Goal: Register for event/course

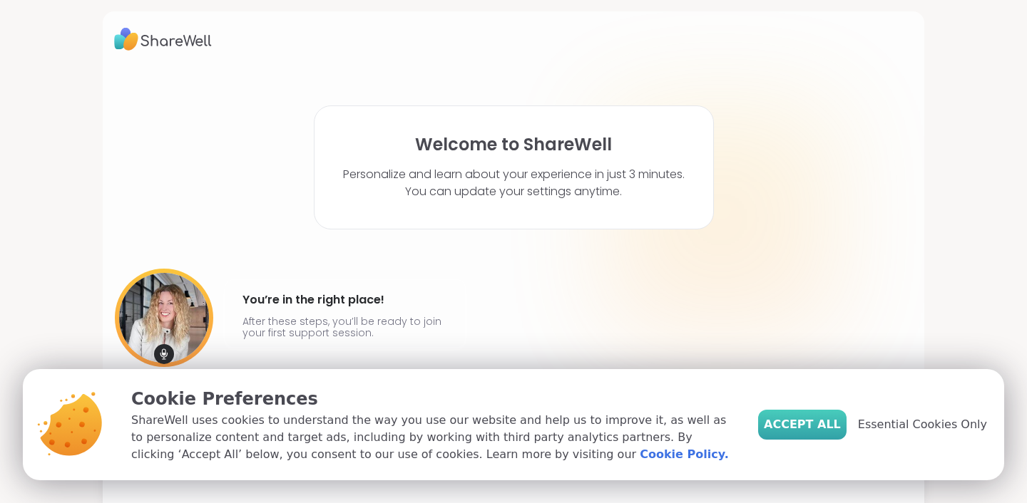
click at [817, 424] on span "Accept All" at bounding box center [802, 424] width 77 height 17
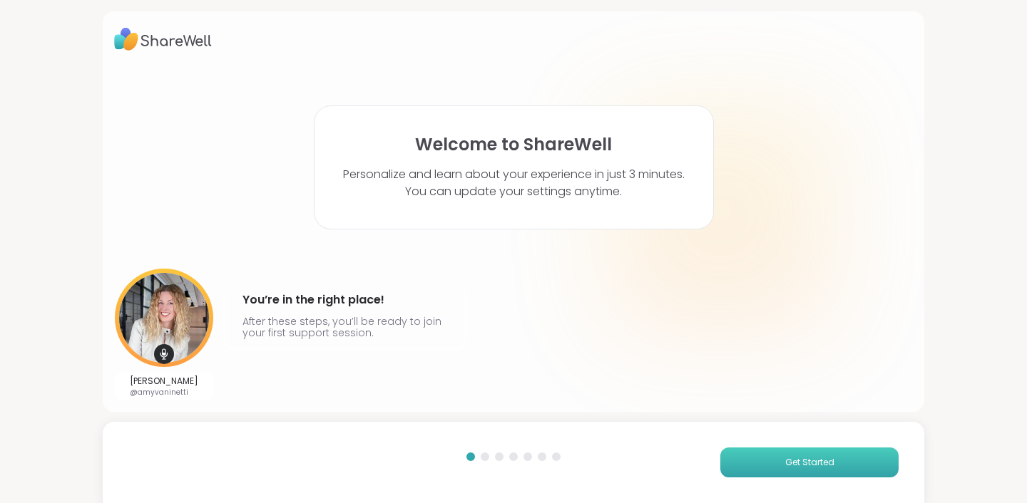
click at [763, 474] on button "Get Started" at bounding box center [809, 463] width 178 height 30
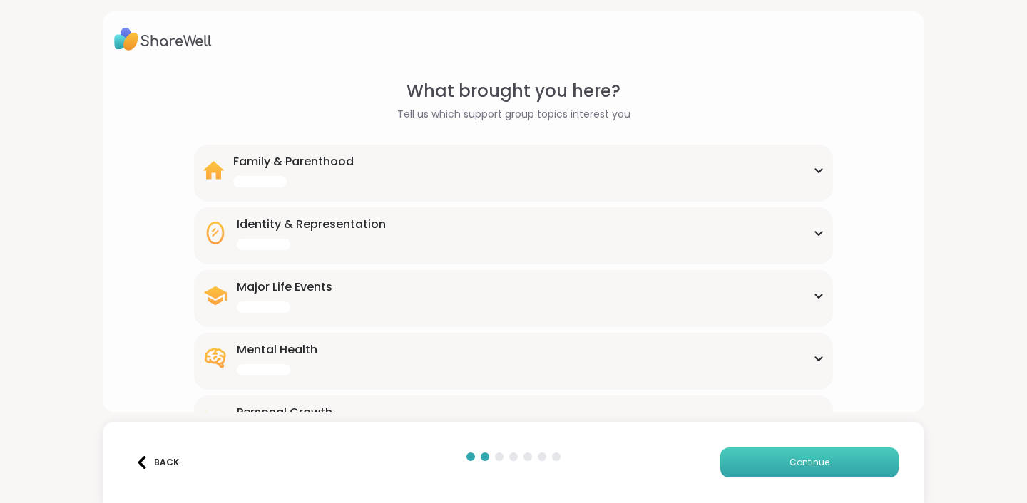
click at [763, 474] on button "Continue" at bounding box center [809, 463] width 178 height 30
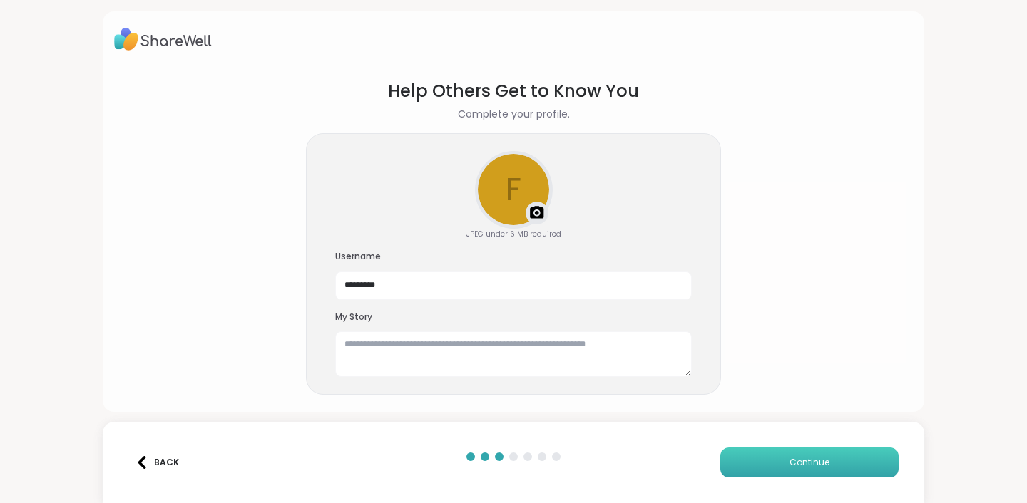
click at [763, 474] on button "Continue" at bounding box center [809, 463] width 178 height 30
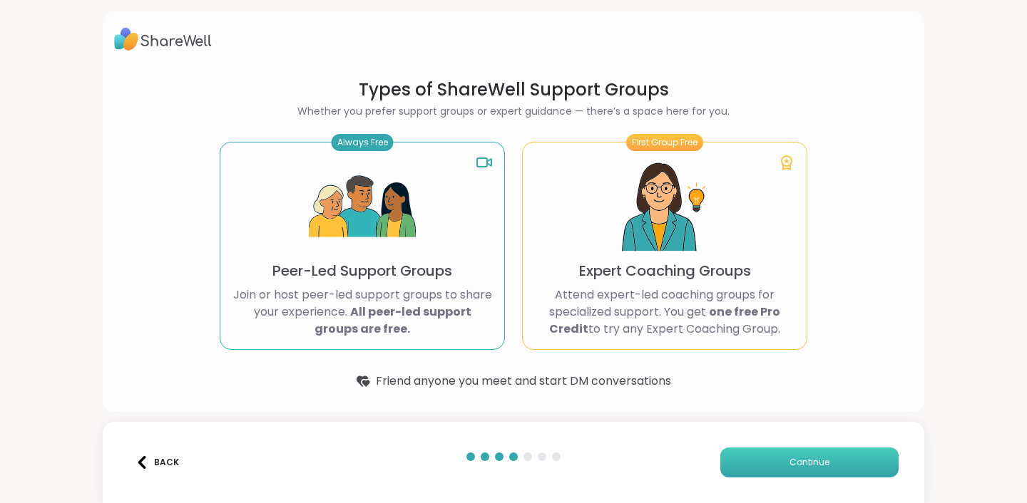
click at [763, 474] on button "Continue" at bounding box center [809, 463] width 178 height 30
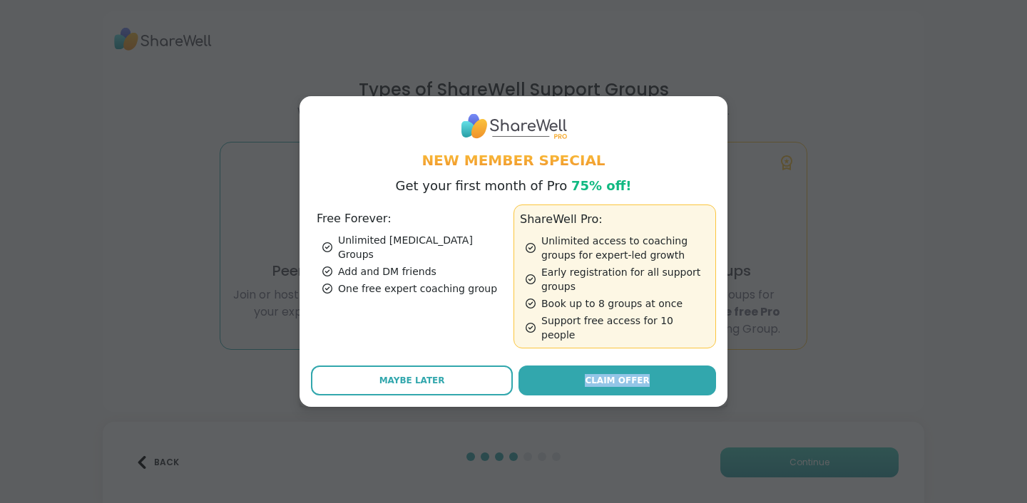
click at [763, 474] on div "New Member Special Get your first month of Pro 75% off! Free Forever: Unlimited…" at bounding box center [514, 251] width 1010 height 503
click at [620, 379] on span "Claim Offer" at bounding box center [617, 380] width 64 height 13
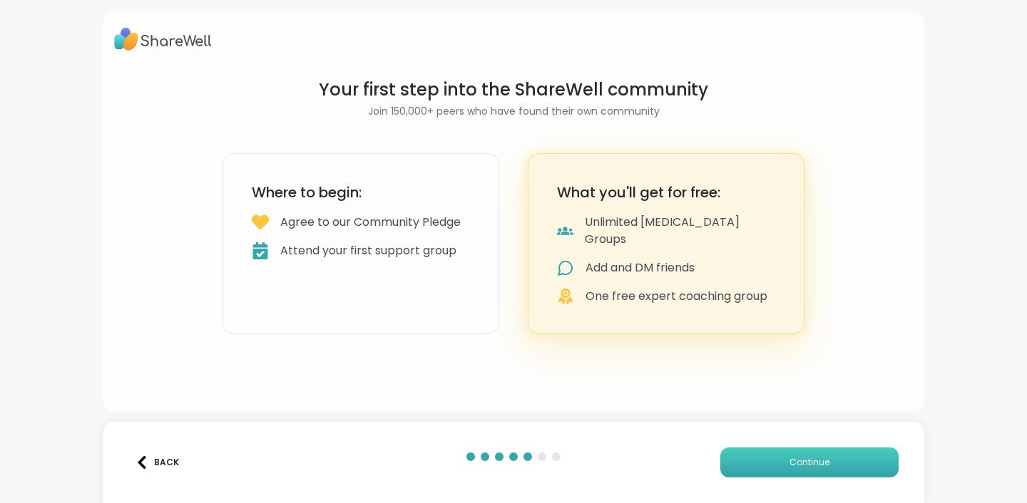
click at [770, 456] on button "Continue" at bounding box center [809, 463] width 178 height 30
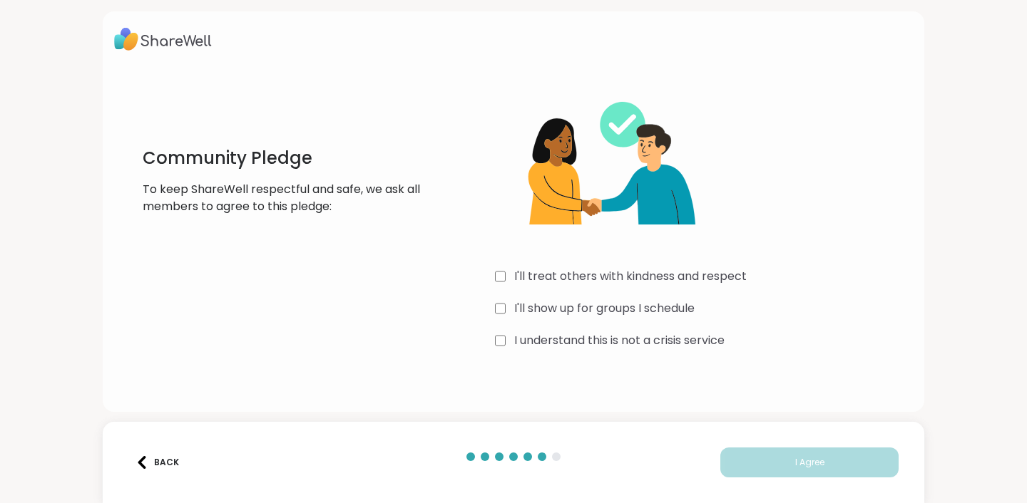
click at [529, 272] on label "I'll treat others with kindness and respect" at bounding box center [630, 276] width 232 height 17
click at [530, 291] on div "I'll treat others with kindness and respect I'll show up for groups I schedule …" at bounding box center [704, 215] width 418 height 275
click at [531, 304] on label "I'll show up for groups I schedule" at bounding box center [604, 308] width 180 height 17
click at [555, 344] on label "I understand this is not a crisis service" at bounding box center [619, 340] width 210 height 17
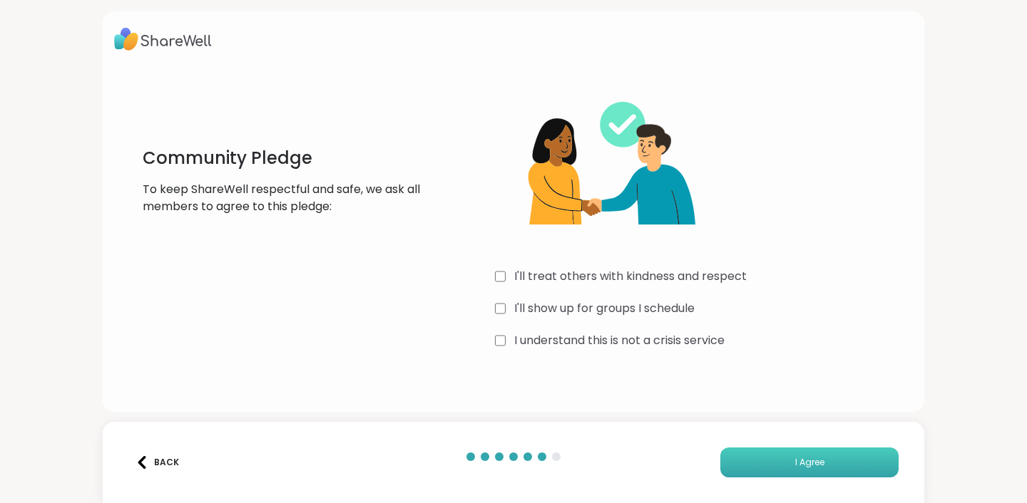
click at [742, 475] on button "I Agree" at bounding box center [809, 463] width 178 height 30
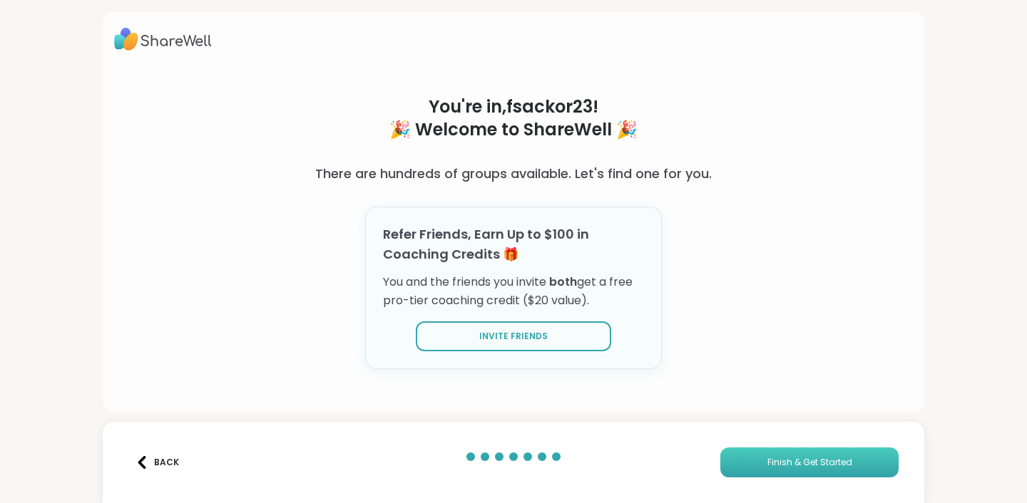
click at [745, 466] on button "Finish & Get Started" at bounding box center [809, 463] width 178 height 30
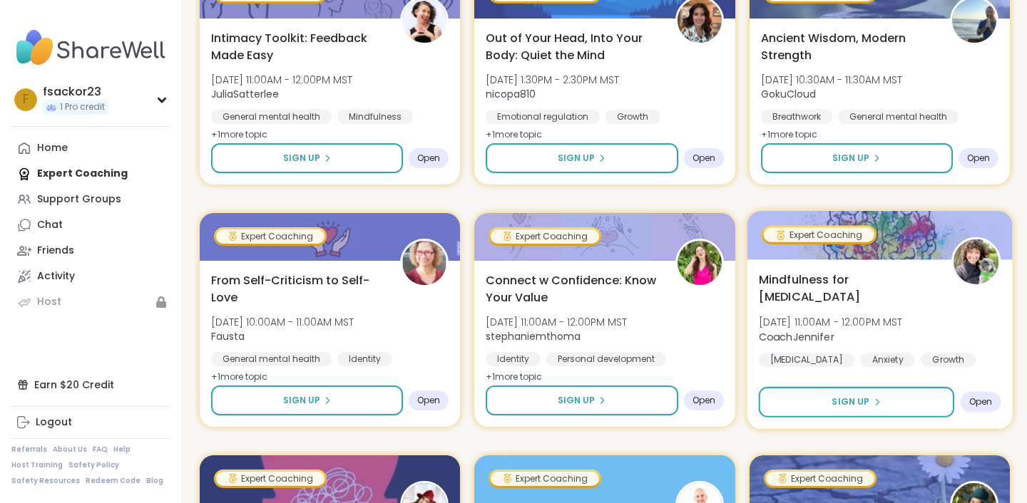
scroll to position [1562, 0]
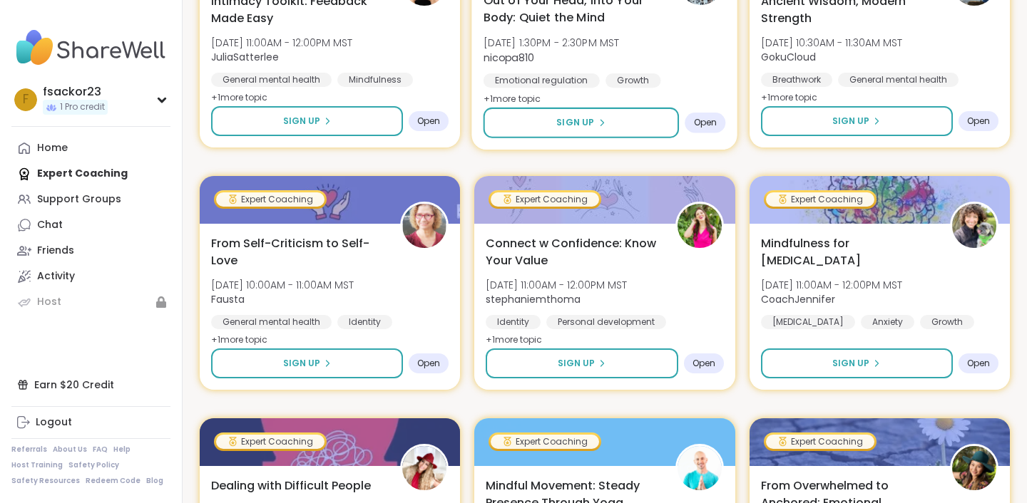
click at [710, 121] on span "Open" at bounding box center [706, 122] width 24 height 11
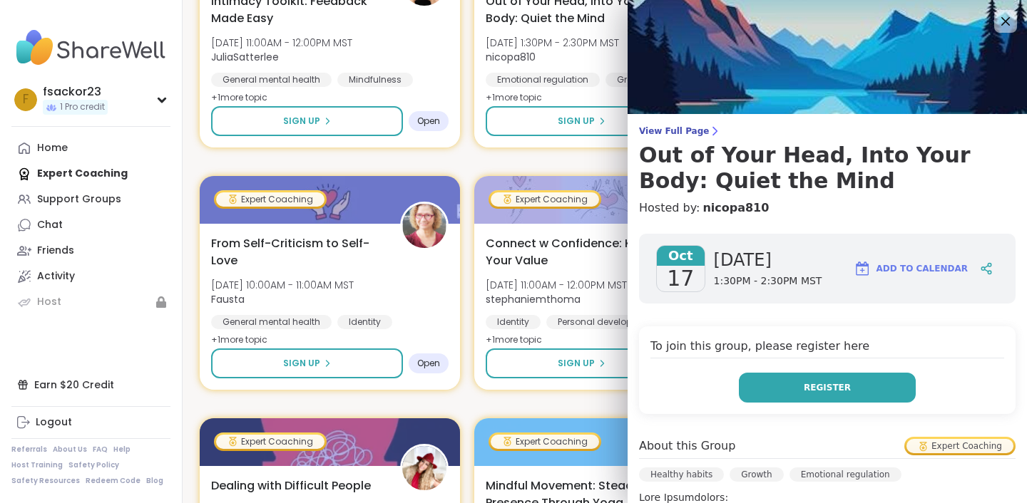
click at [766, 391] on button "Register" at bounding box center [827, 388] width 177 height 30
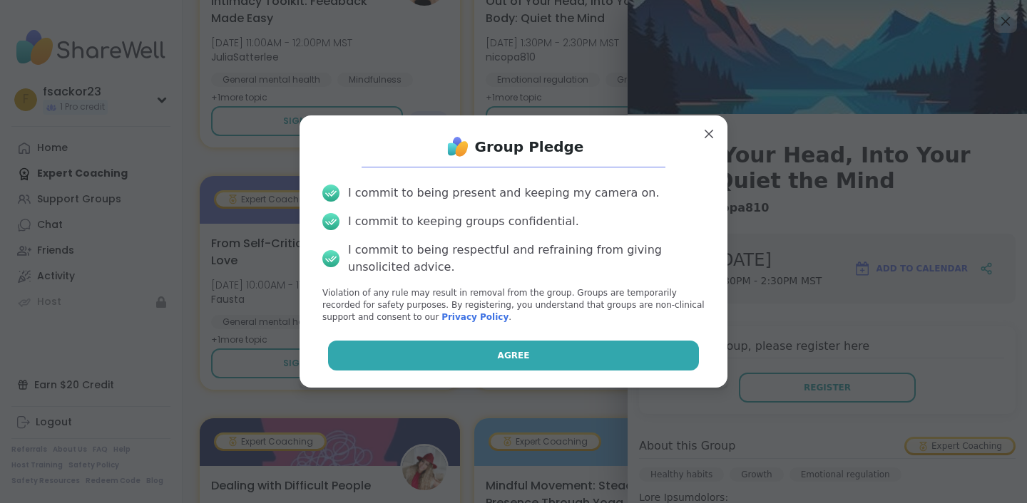
click at [591, 359] on button "Agree" at bounding box center [514, 356] width 372 height 30
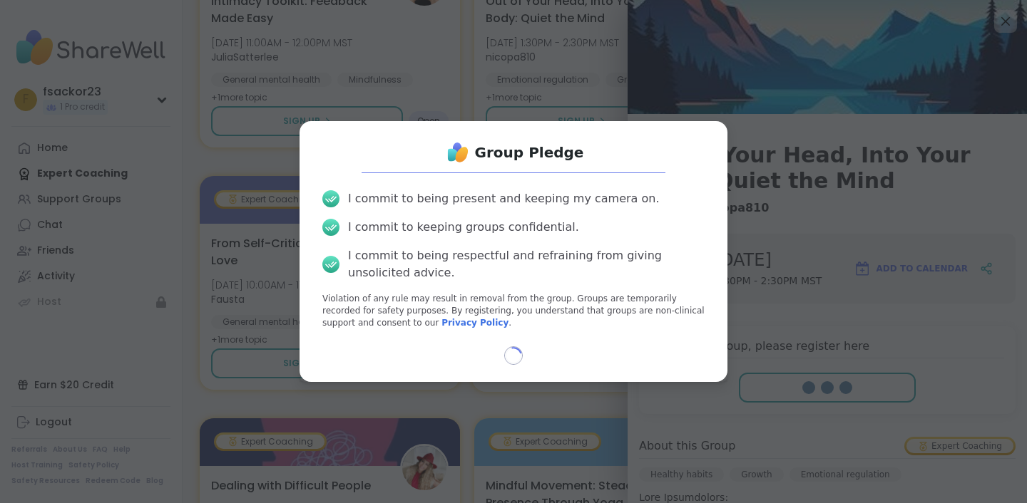
select select "**"
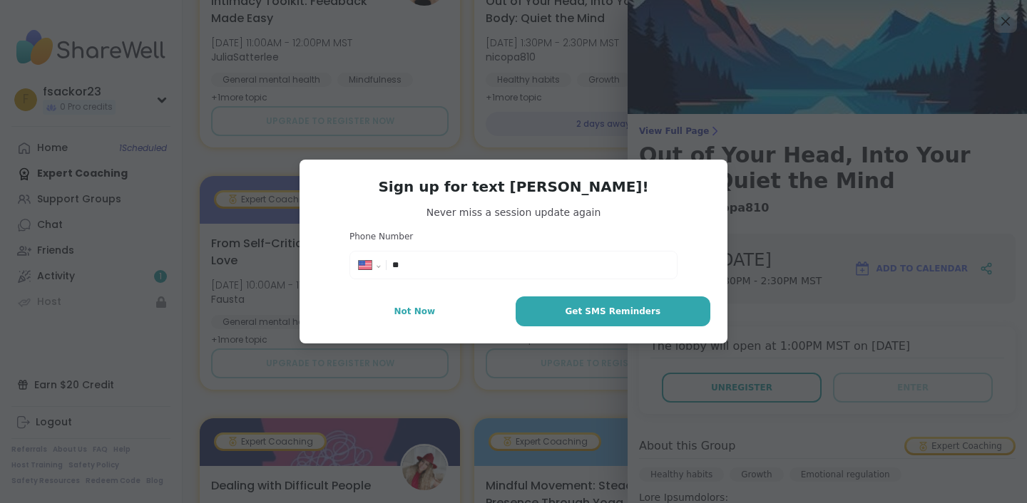
click at [478, 264] on input "**" at bounding box center [530, 265] width 276 height 14
type input "**********"
click at [625, 304] on button "Get SMS Reminders" at bounding box center [613, 312] width 195 height 30
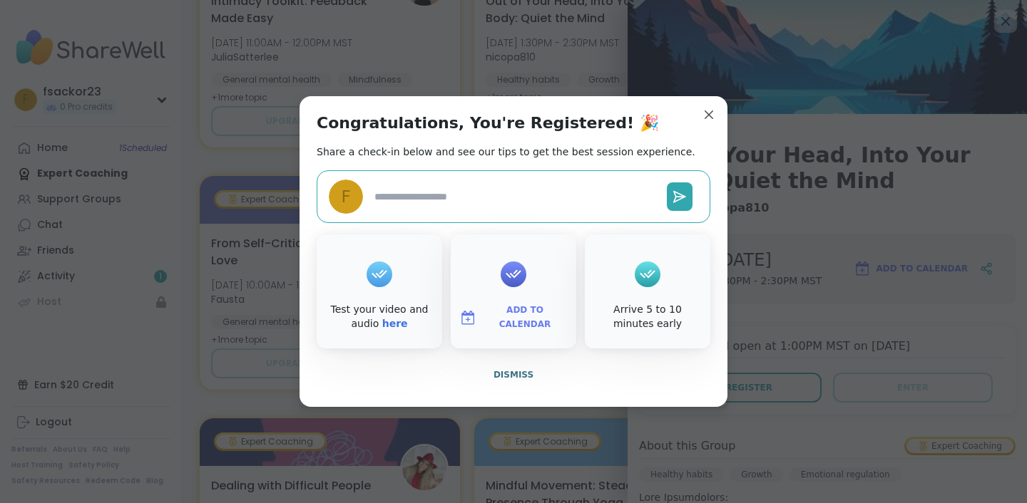
click at [513, 304] on button "Add to Calendar" at bounding box center [514, 318] width 120 height 30
click at [493, 178] on button "Google Calendar" at bounding box center [513, 188] width 108 height 31
click at [573, 255] on div "Add to Calendar Apple Calendar Google Calendar Outlook Outlook Web App Yahoo!" at bounding box center [514, 292] width 126 height 114
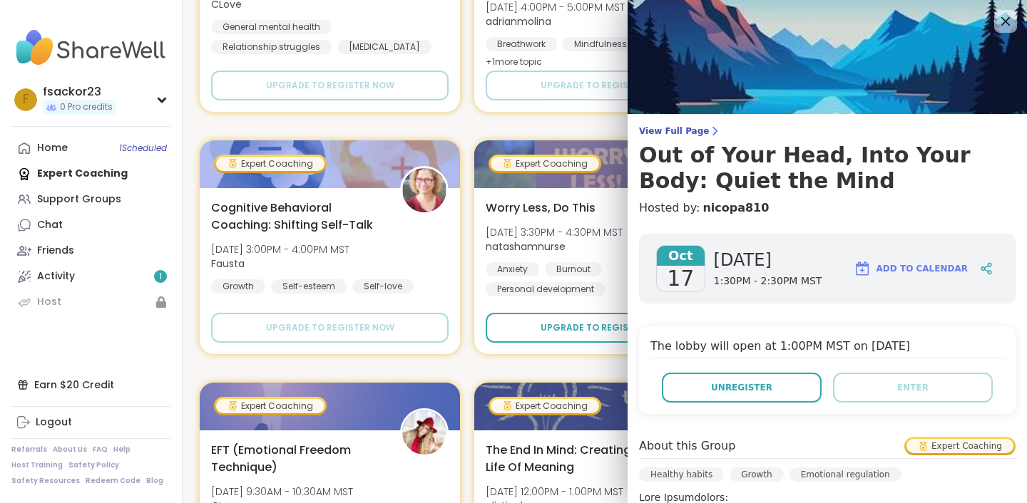
scroll to position [2084, 0]
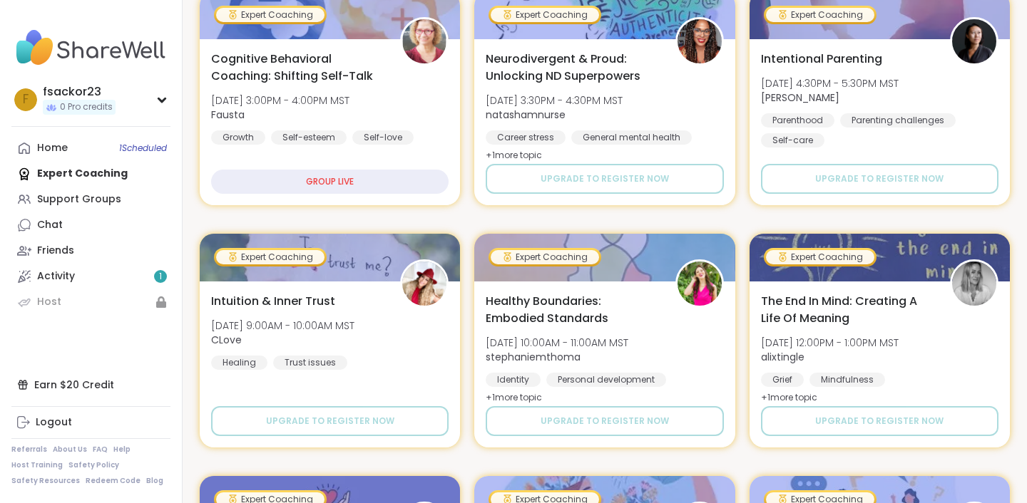
scroll to position [0, 0]
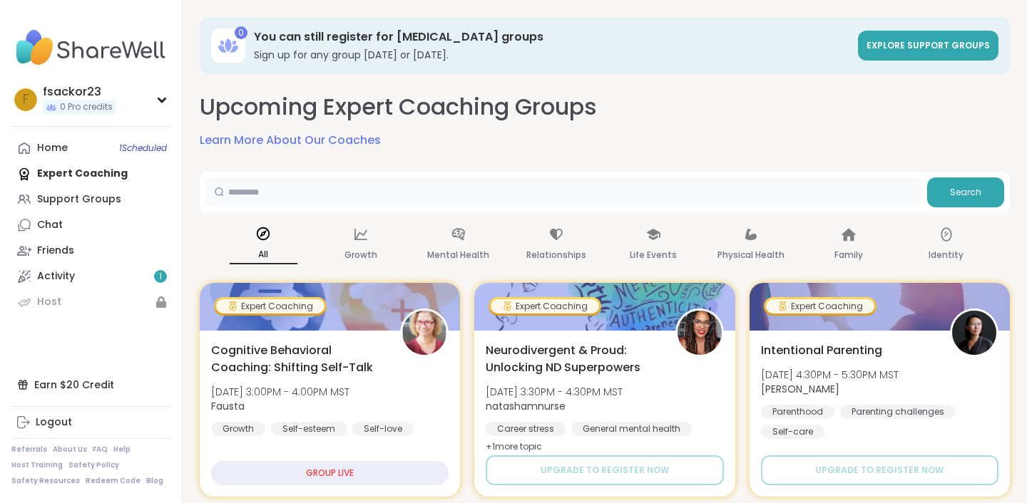
click at [393, 185] on input "text" at bounding box center [563, 192] width 716 height 29
type input "**********"
